Goal: Information Seeking & Learning: Check status

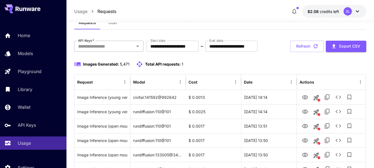
click at [128, 50] on input "API Keys   *" at bounding box center [104, 46] width 57 height 8
click at [124, 44] on input "API Keys   *" at bounding box center [104, 46] width 57 height 8
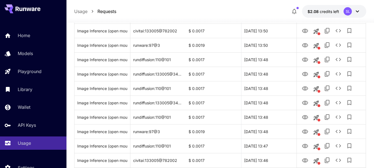
scroll to position [240, 0]
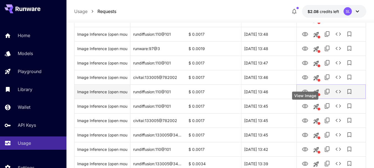
click at [306, 95] on icon "View Image" at bounding box center [305, 92] width 7 height 7
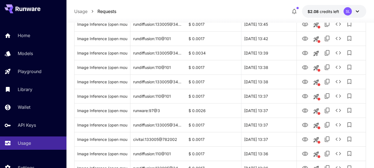
scroll to position [462, 0]
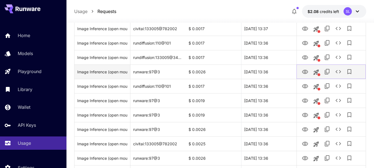
click at [306, 75] on icon "View Image" at bounding box center [305, 72] width 7 height 7
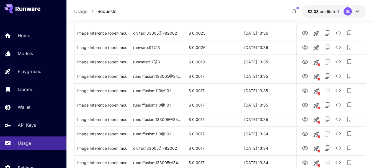
scroll to position [683, 0]
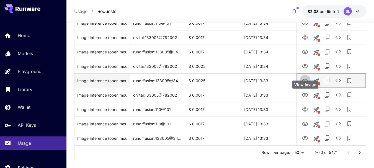
click at [305, 84] on icon "View Image" at bounding box center [305, 81] width 7 height 7
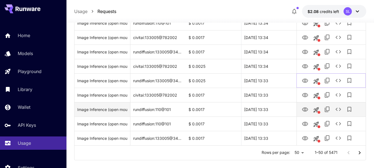
scroll to position [710, 0]
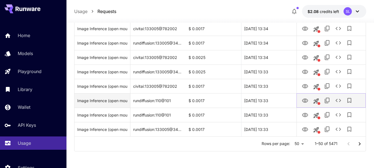
click at [307, 97] on icon "View Image" at bounding box center [305, 100] width 7 height 7
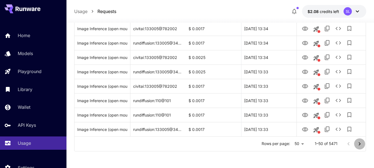
click at [361, 140] on button "Go to next page" at bounding box center [359, 143] width 11 height 11
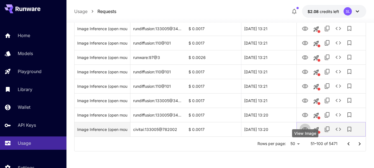
click at [306, 128] on icon "View Image" at bounding box center [305, 129] width 7 height 7
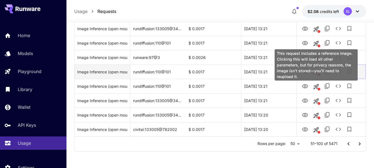
click at [308, 72] on icon "View Image" at bounding box center [305, 72] width 6 height 4
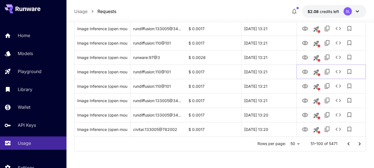
scroll to position [654, 0]
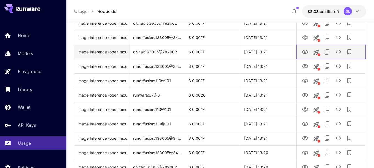
click at [304, 59] on div at bounding box center [330, 52] width 69 height 14
click at [306, 57] on button "View Image" at bounding box center [305, 51] width 11 height 11
click at [308, 55] on icon "View Image" at bounding box center [305, 52] width 7 height 7
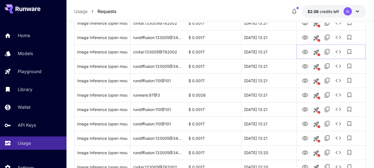
scroll to position [627, 0]
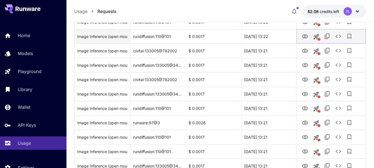
click at [306, 40] on icon "View Image" at bounding box center [305, 36] width 7 height 7
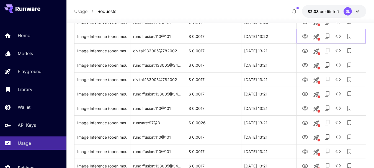
scroll to position [599, 0]
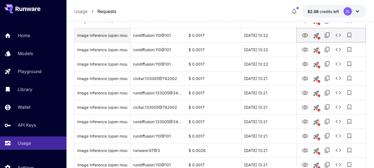
click at [307, 39] on icon "View Image" at bounding box center [305, 35] width 7 height 7
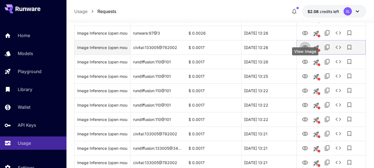
click at [306, 51] on icon "View Image" at bounding box center [305, 47] width 7 height 7
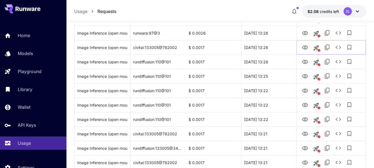
scroll to position [516, 0]
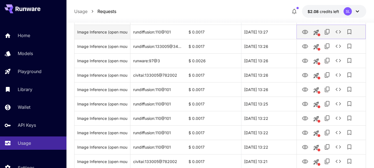
click at [306, 34] on icon "View Image" at bounding box center [305, 32] width 6 height 4
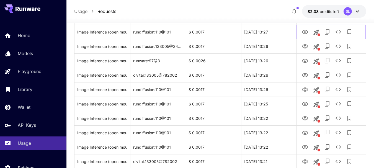
scroll to position [433, 0]
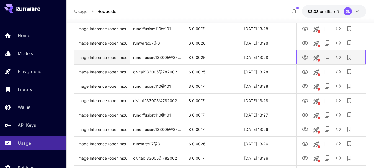
click at [303, 64] on div at bounding box center [331, 57] width 63 height 14
click at [307, 61] on icon "View Image" at bounding box center [305, 57] width 7 height 7
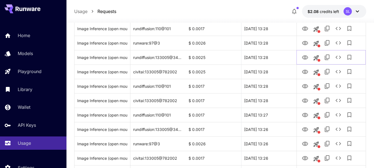
scroll to position [405, 0]
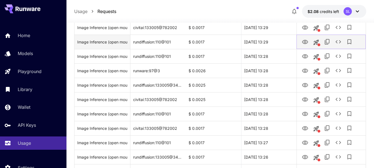
click at [306, 44] on icon "View Image" at bounding box center [305, 42] width 6 height 4
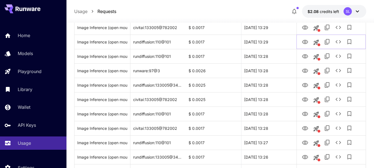
scroll to position [378, 0]
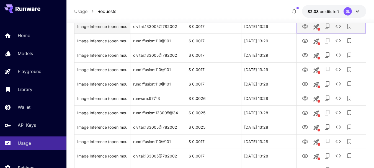
click at [305, 30] on icon "View Image" at bounding box center [305, 26] width 7 height 7
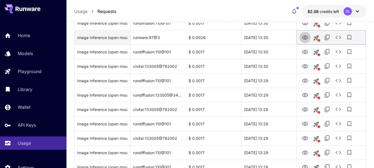
click at [304, 41] on icon "View Image" at bounding box center [305, 37] width 7 height 7
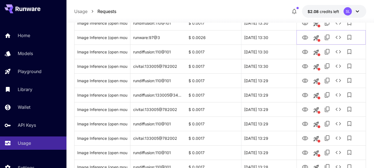
scroll to position [239, 0]
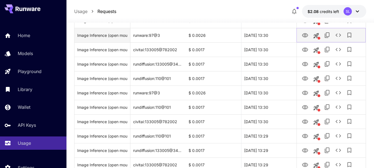
click at [305, 37] on icon "View Image" at bounding box center [305, 35] width 6 height 4
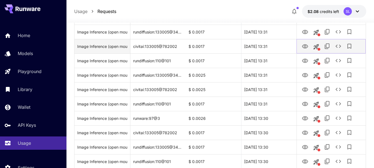
click at [307, 50] on icon "View Image" at bounding box center [305, 46] width 7 height 7
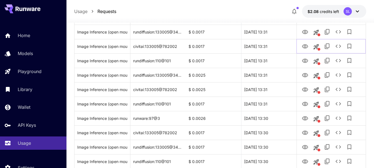
scroll to position [73, 0]
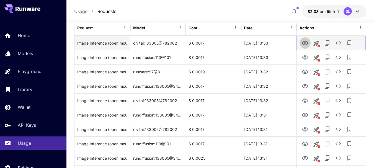
click at [306, 48] on button "View Image" at bounding box center [305, 42] width 11 height 11
click at [306, 47] on icon "View Image" at bounding box center [305, 43] width 7 height 7
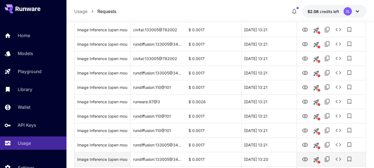
scroll to position [710, 0]
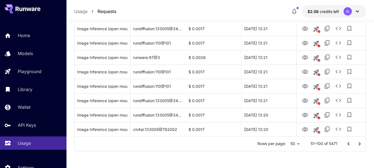
click at [361, 139] on button "Go to next page" at bounding box center [359, 143] width 11 height 11
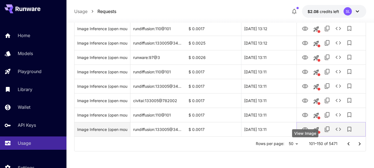
click at [306, 131] on icon "View Image" at bounding box center [305, 129] width 7 height 7
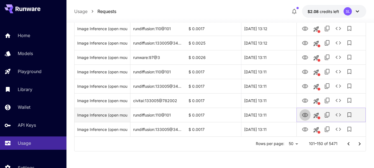
click at [305, 112] on icon "View Image" at bounding box center [305, 115] width 7 height 7
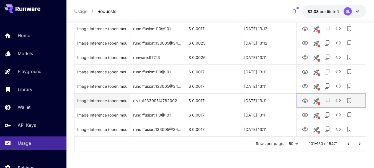
click at [303, 101] on icon "View Image" at bounding box center [305, 101] width 6 height 4
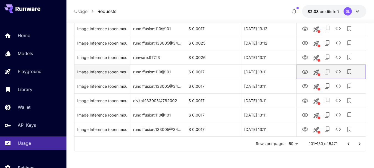
click at [301, 69] on button "View Image" at bounding box center [305, 71] width 11 height 11
click at [304, 72] on icon "View Image" at bounding box center [305, 72] width 7 height 7
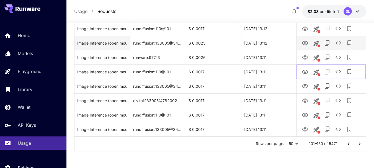
scroll to position [682, 0]
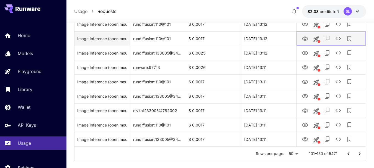
click at [304, 44] on button "View Image" at bounding box center [305, 38] width 11 height 11
click at [305, 42] on icon "View Image" at bounding box center [305, 38] width 7 height 7
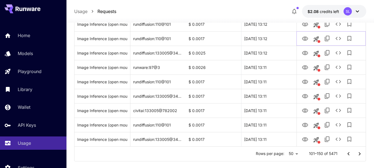
scroll to position [627, 0]
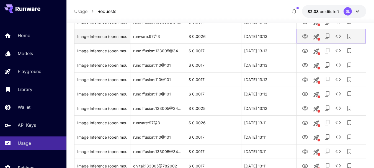
click at [305, 42] on button "View Image" at bounding box center [305, 35] width 11 height 11
click at [302, 42] on button "View Image" at bounding box center [305, 35] width 11 height 11
click at [304, 40] on icon "View Image" at bounding box center [305, 36] width 7 height 7
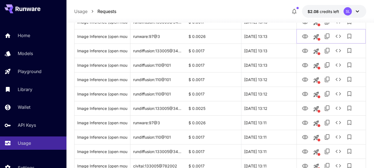
scroll to position [571, 0]
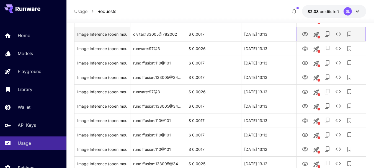
click at [302, 38] on icon "View Image" at bounding box center [305, 34] width 7 height 7
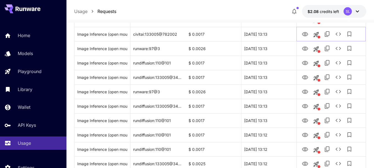
scroll to position [544, 0]
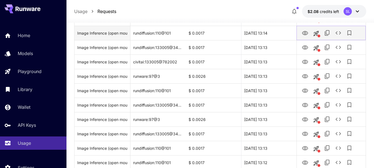
click at [305, 38] on button "View Image" at bounding box center [305, 32] width 11 height 11
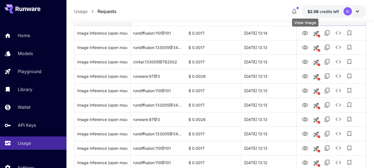
click at [300, 24] on button "View Image" at bounding box center [305, 18] width 11 height 11
click at [303, 21] on icon "View Image" at bounding box center [305, 19] width 6 height 4
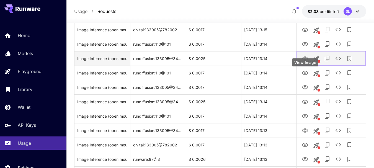
click at [308, 64] on button "View Image" at bounding box center [305, 58] width 11 height 11
click at [308, 62] on icon "View Image" at bounding box center [305, 58] width 7 height 7
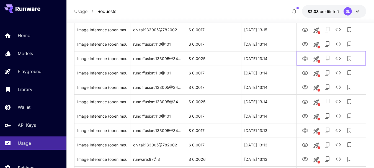
scroll to position [433, 0]
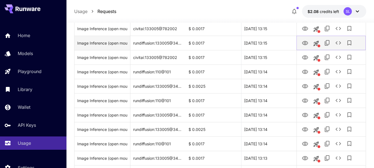
click at [303, 47] on icon "View Image" at bounding box center [305, 43] width 7 height 7
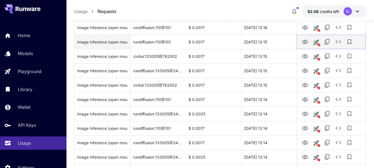
click at [306, 45] on icon "View Image" at bounding box center [305, 42] width 7 height 7
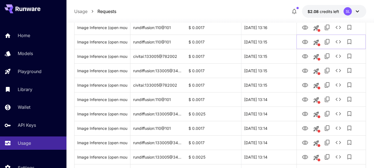
scroll to position [350, 0]
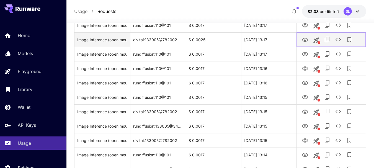
click at [307, 43] on icon "View Image" at bounding box center [305, 40] width 7 height 7
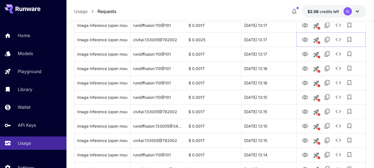
scroll to position [239, 0]
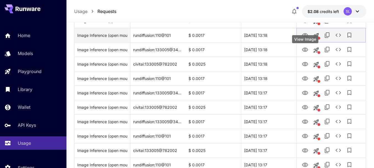
click at [307, 39] on icon "View Image" at bounding box center [305, 35] width 7 height 7
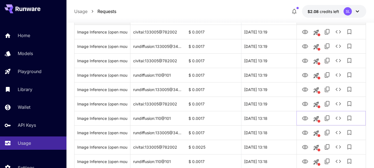
scroll to position [128, 0]
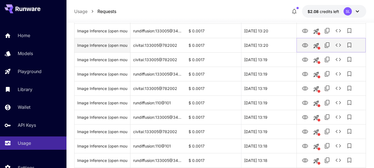
click at [303, 51] on button "View Image" at bounding box center [305, 44] width 11 height 11
click at [303, 49] on icon "View Image" at bounding box center [305, 45] width 7 height 7
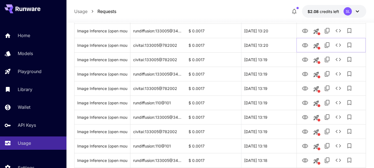
scroll to position [73, 0]
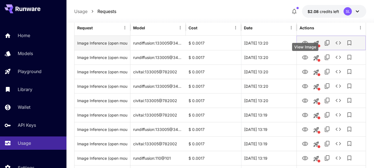
click at [305, 45] on icon "View Image" at bounding box center [305, 43] width 6 height 4
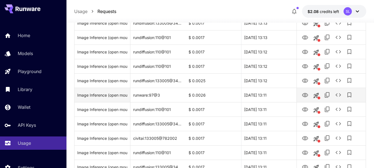
scroll to position [710, 0]
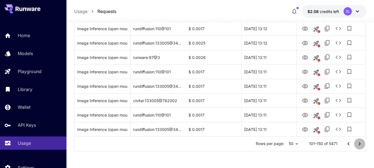
click at [363, 143] on icon "Go to next page" at bounding box center [359, 144] width 7 height 7
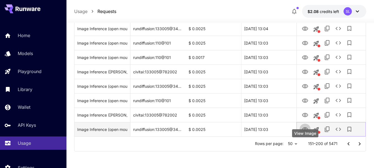
click at [306, 131] on icon "View Image" at bounding box center [305, 129] width 6 height 4
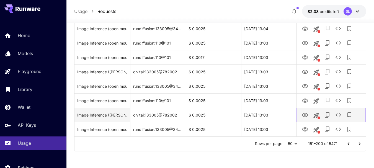
click at [303, 113] on icon "View Image" at bounding box center [305, 115] width 7 height 7
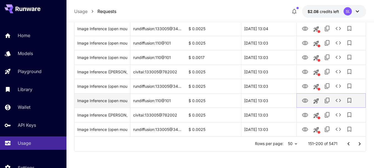
click at [308, 104] on icon "View Image" at bounding box center [305, 100] width 7 height 7
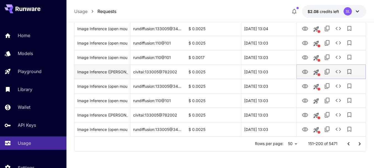
click at [303, 69] on icon "View Image" at bounding box center [305, 72] width 7 height 7
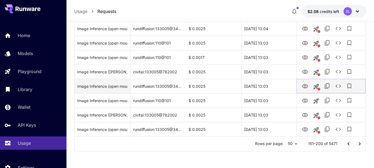
click at [304, 84] on icon "View Image" at bounding box center [305, 86] width 7 height 7
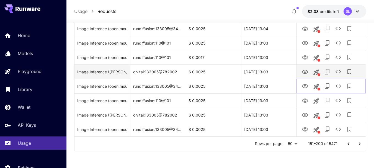
scroll to position [682, 0]
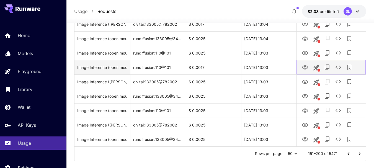
click at [306, 71] on icon "View Image" at bounding box center [305, 67] width 7 height 7
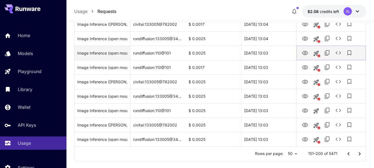
click at [302, 56] on icon "View Image" at bounding box center [305, 53] width 7 height 7
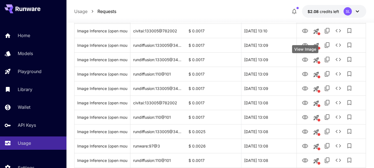
scroll to position [45, 0]
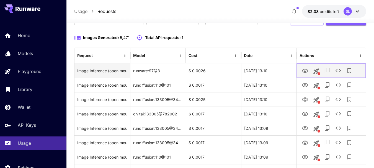
click at [312, 77] on button "This request includes a reference image. Clicking this will load all other para…" at bounding box center [316, 71] width 11 height 11
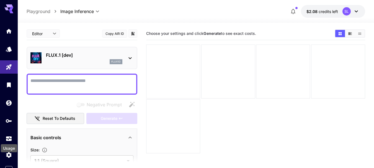
click at [11, 140] on div "Usage" at bounding box center [8, 146] width 17 height 12
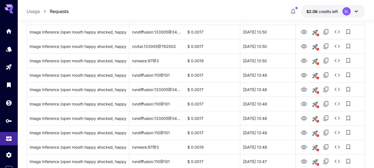
scroll to position [692, 0]
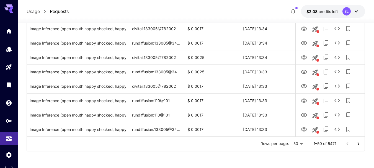
click at [357, 146] on icon "Go to next page" at bounding box center [358, 144] width 7 height 7
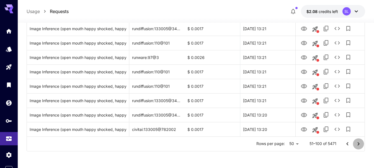
click at [360, 144] on icon "Go to next page" at bounding box center [358, 144] width 7 height 7
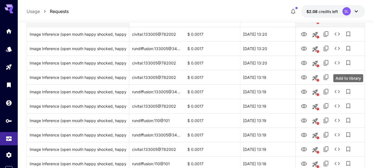
scroll to position [55, 0]
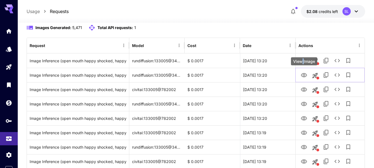
click at [303, 59] on div "View Image" at bounding box center [304, 61] width 26 height 8
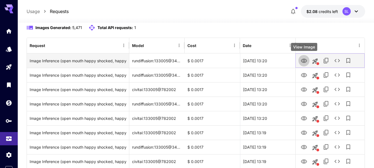
click at [304, 55] on button "View Image" at bounding box center [303, 60] width 11 height 11
click at [304, 58] on icon "View Image" at bounding box center [304, 61] width 7 height 7
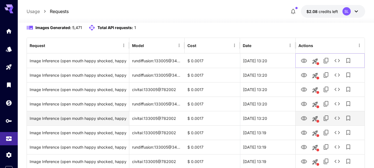
scroll to position [111, 0]
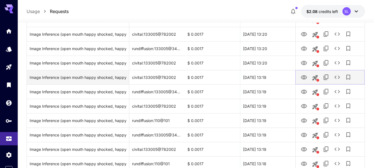
click at [301, 76] on icon "View Image" at bounding box center [304, 77] width 7 height 7
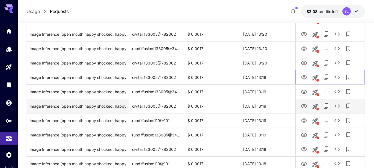
scroll to position [138, 0]
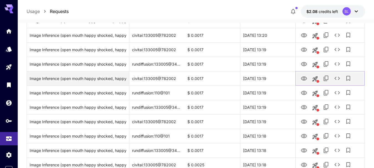
click at [305, 83] on button "View Image" at bounding box center [303, 78] width 11 height 11
click at [303, 77] on icon "View Image" at bounding box center [304, 78] width 6 height 4
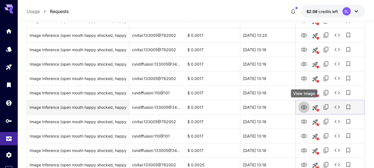
click at [305, 108] on icon "View Image" at bounding box center [304, 107] width 7 height 7
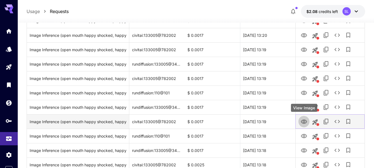
click at [306, 122] on icon "View Image" at bounding box center [304, 122] width 6 height 4
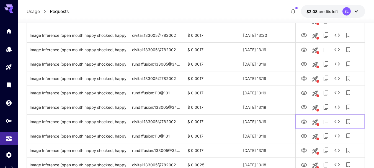
scroll to position [221, 0]
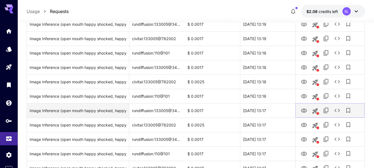
click at [301, 106] on button "View Image" at bounding box center [303, 110] width 11 height 11
click at [302, 106] on button "View Image" at bounding box center [303, 110] width 11 height 11
click at [302, 112] on icon "View Image" at bounding box center [304, 110] width 7 height 7
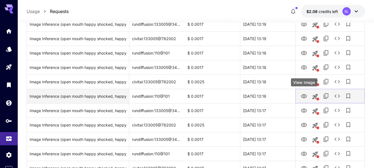
click at [305, 96] on icon "View Image" at bounding box center [304, 96] width 6 height 4
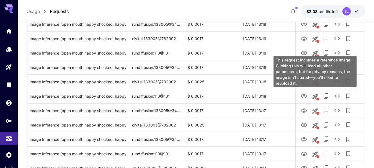
click at [306, 82] on div "This request includes a reference image. Clicking this will load all other para…" at bounding box center [314, 71] width 83 height 31
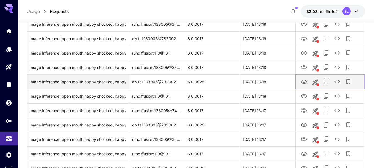
click at [304, 81] on icon "View Image" at bounding box center [304, 82] width 7 height 7
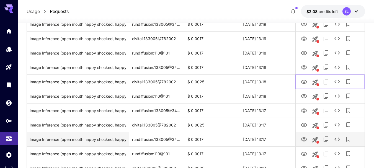
scroll to position [277, 0]
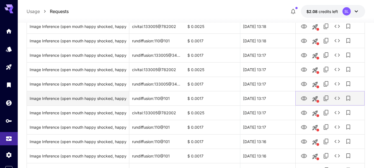
click at [304, 97] on icon "View Image" at bounding box center [304, 98] width 6 height 4
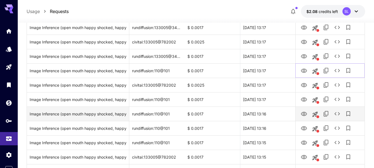
scroll to position [332, 0]
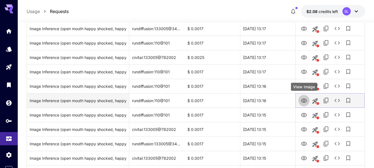
click at [304, 95] on button "View Image" at bounding box center [303, 100] width 11 height 11
click at [305, 96] on button "View Image" at bounding box center [303, 100] width 11 height 11
click at [305, 100] on icon "View Image" at bounding box center [304, 100] width 7 height 7
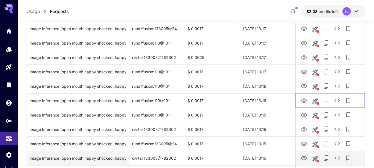
scroll to position [388, 0]
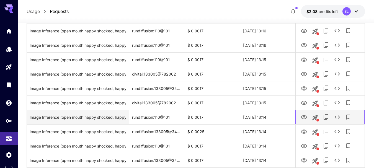
click at [303, 110] on div at bounding box center [329, 117] width 69 height 14
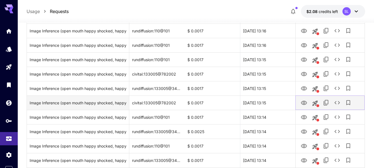
click at [303, 108] on button "View Image" at bounding box center [303, 102] width 11 height 11
click at [302, 100] on icon "View Image" at bounding box center [304, 103] width 7 height 7
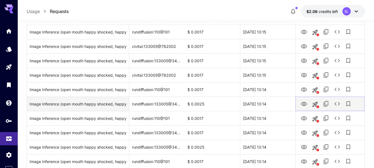
click at [304, 105] on icon "View Image" at bounding box center [304, 104] width 7 height 7
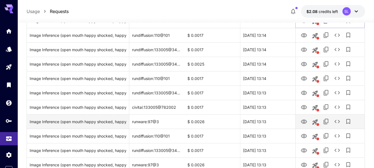
scroll to position [526, 0]
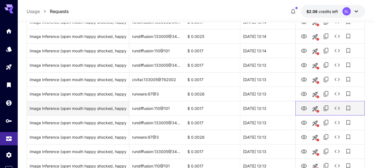
click at [301, 101] on div at bounding box center [329, 108] width 63 height 14
click at [303, 106] on icon "View Image" at bounding box center [304, 108] width 7 height 7
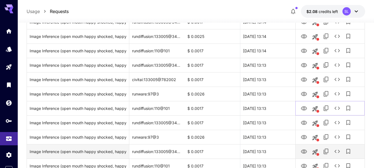
scroll to position [581, 0]
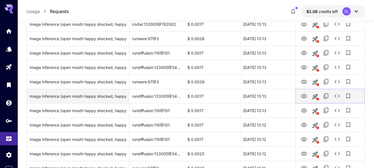
click at [304, 94] on icon "View Image" at bounding box center [304, 96] width 6 height 4
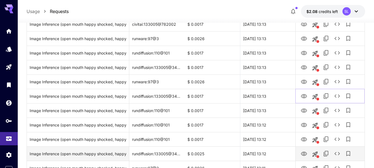
scroll to position [637, 0]
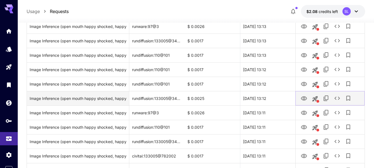
click at [307, 96] on button "View Image" at bounding box center [303, 97] width 11 height 11
click at [299, 97] on button "View Image" at bounding box center [303, 97] width 11 height 11
click at [300, 97] on button "View Image" at bounding box center [303, 97] width 11 height 11
click at [305, 99] on icon "View Image" at bounding box center [304, 98] width 7 height 7
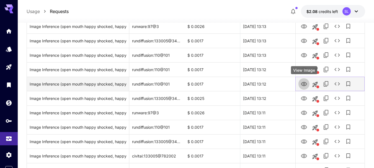
click at [304, 85] on icon "View Image" at bounding box center [304, 84] width 6 height 4
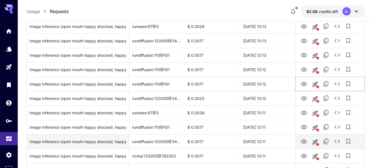
scroll to position [692, 0]
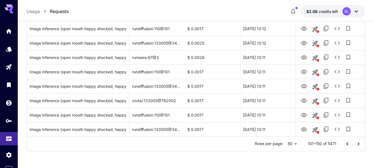
click at [359, 148] on button "Go to next page" at bounding box center [358, 143] width 11 height 11
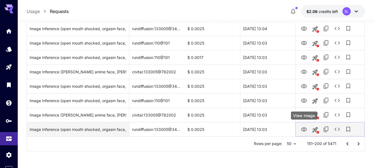
click at [302, 131] on icon "View Image" at bounding box center [304, 129] width 6 height 4
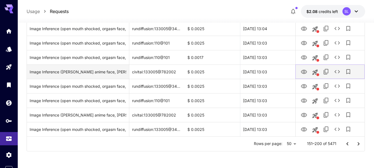
click at [303, 73] on icon "View Image" at bounding box center [304, 72] width 6 height 4
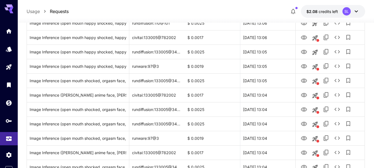
scroll to position [471, 0]
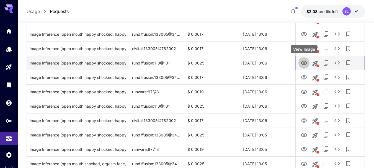
click at [304, 63] on icon "View Image" at bounding box center [304, 63] width 7 height 7
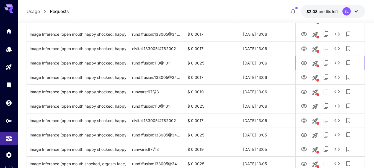
scroll to position [332, 0]
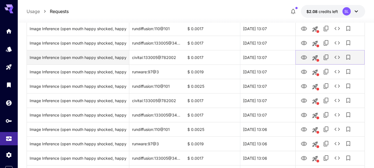
click at [302, 57] on icon "View Image" at bounding box center [304, 57] width 7 height 7
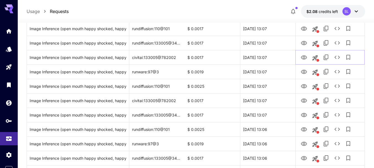
scroll to position [277, 0]
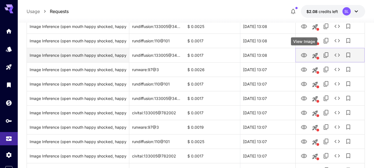
click at [305, 53] on icon "View Image" at bounding box center [304, 55] width 7 height 7
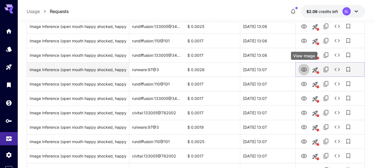
click at [306, 72] on icon "View Image" at bounding box center [304, 69] width 7 height 7
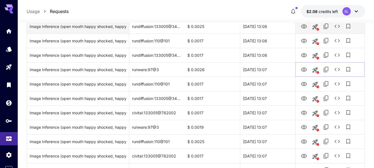
scroll to position [249, 0]
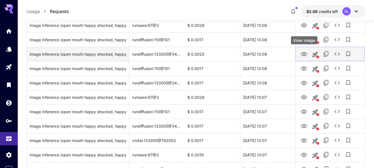
click at [304, 54] on icon "View Image" at bounding box center [304, 54] width 7 height 7
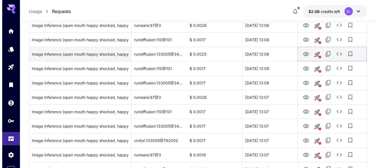
scroll to position [221, 0]
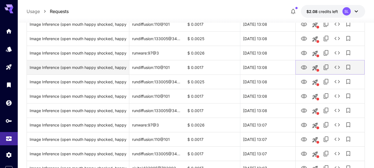
click at [303, 69] on icon "View Image" at bounding box center [304, 67] width 6 height 4
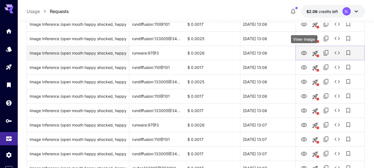
click at [306, 54] on icon "View Image" at bounding box center [304, 53] width 7 height 7
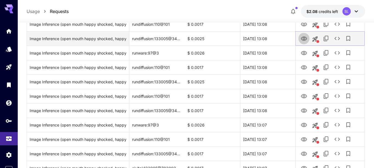
click at [300, 36] on button "View Image" at bounding box center [303, 38] width 11 height 11
click at [301, 38] on icon "View Image" at bounding box center [304, 39] width 6 height 4
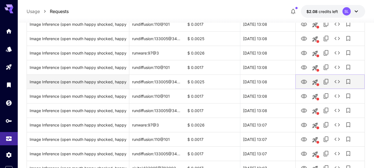
click at [305, 79] on icon "View Image" at bounding box center [304, 82] width 7 height 7
click at [338, 81] on icon "See details" at bounding box center [337, 81] width 7 height 7
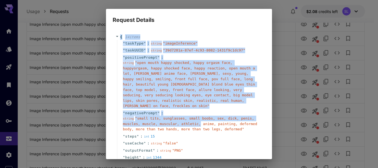
drag, startPoint x: 117, startPoint y: 37, endPoint x: 193, endPoint y: 117, distance: 110.4
click at [193, 117] on div "{ 14 item s " taskType " : string " imageInference " " taskUUID " : string " 39…" at bounding box center [188, 137] width 147 height 207
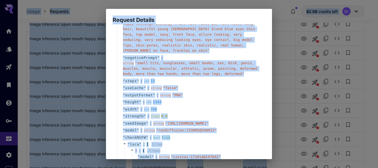
click at [194, 107] on div "" width " : int 768" at bounding box center [190, 109] width 146 height 7
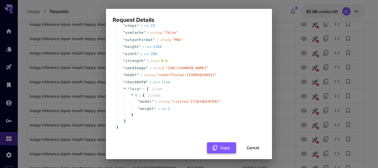
scroll to position [119, 0]
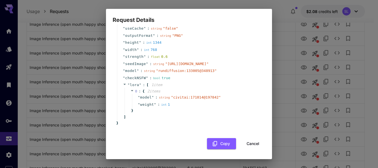
click at [223, 146] on div "{ 14 item s " taskType " : string " imageInference " " taskUUID " : string " 39…" at bounding box center [189, 34] width 153 height 240
click at [222, 141] on button "Copy" at bounding box center [221, 143] width 29 height 11
click at [373, 70] on div "Request Details { 14 item s " taskType " : string " imageInference " " taskUUID…" at bounding box center [189, 84] width 378 height 168
